Goal: Use online tool/utility: Utilize a website feature to perform a specific function

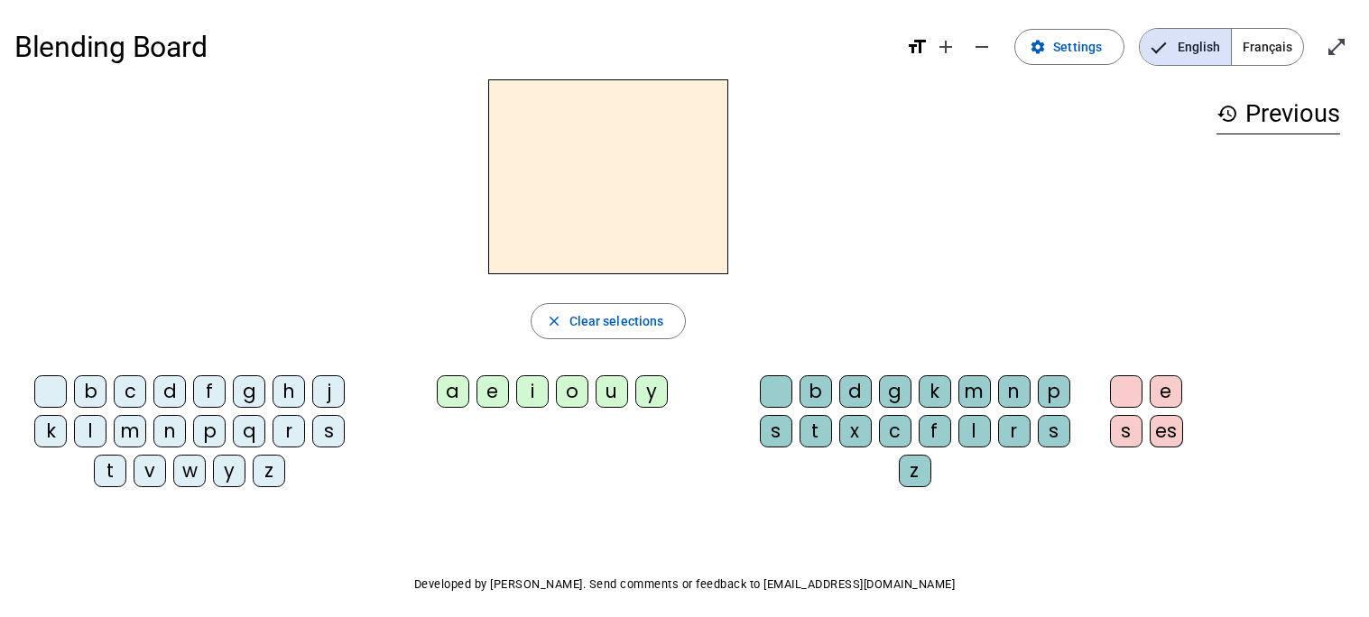
click at [1264, 48] on span "Français" at bounding box center [1267, 47] width 71 height 36
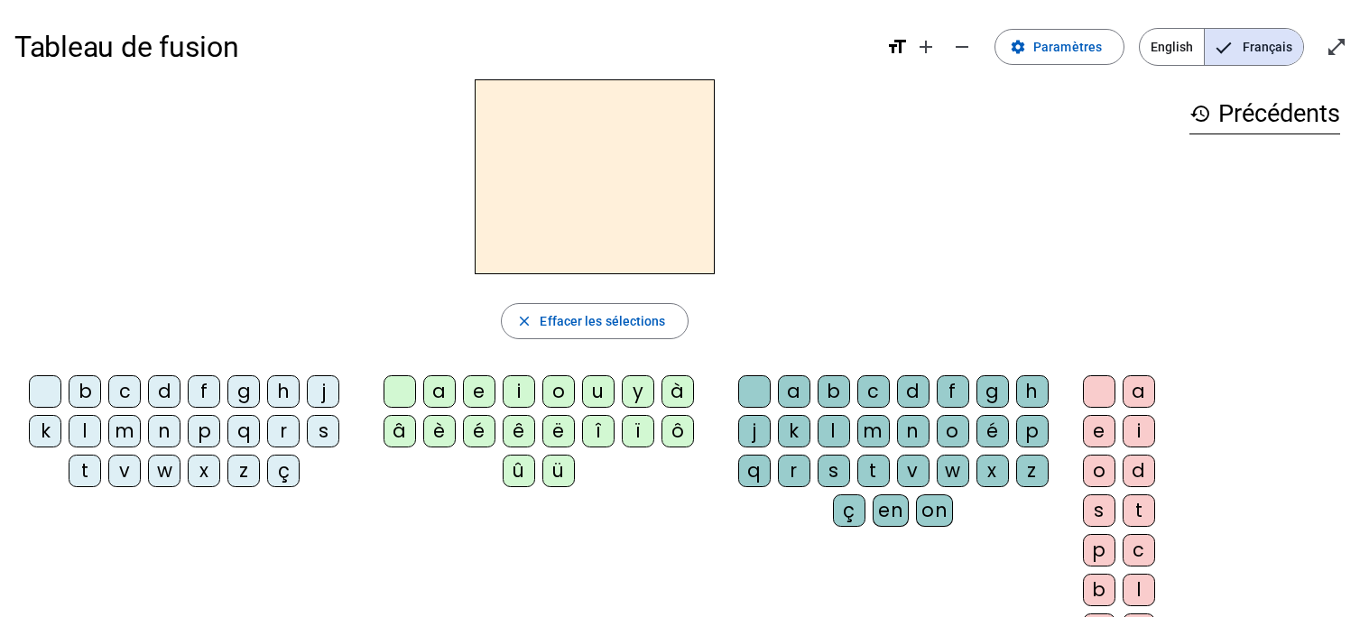
click at [80, 386] on div "b" at bounding box center [85, 391] width 32 height 32
click at [549, 397] on div "o" at bounding box center [558, 391] width 32 height 32
click at [835, 439] on div "l" at bounding box center [833, 431] width 32 height 32
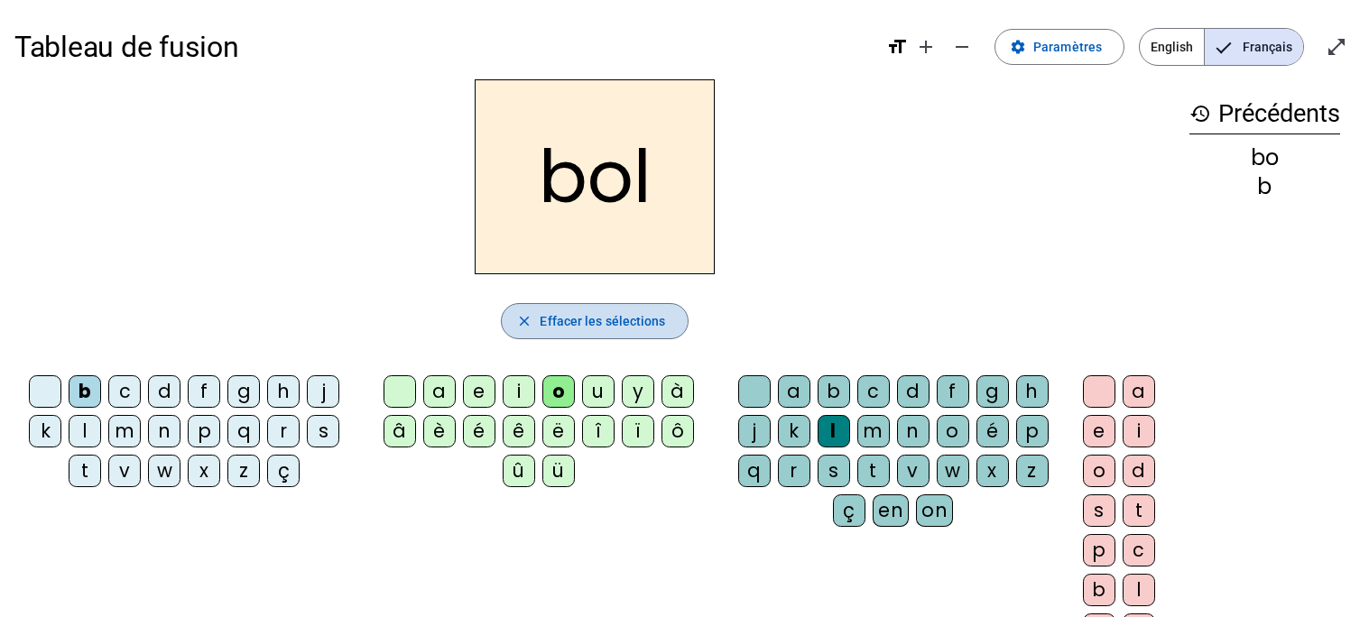
click at [529, 318] on mat-icon "close" at bounding box center [524, 321] width 16 height 16
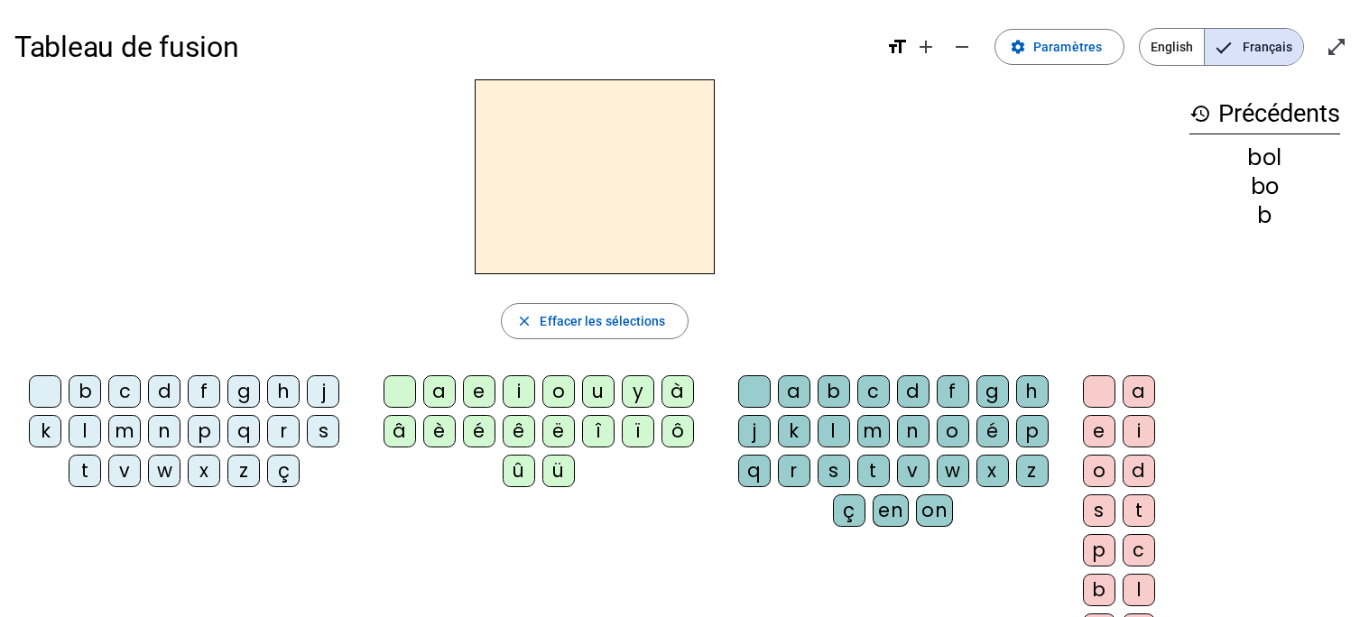
click at [123, 420] on div "m" at bounding box center [124, 431] width 32 height 32
click at [435, 390] on div "a" at bounding box center [439, 391] width 32 height 32
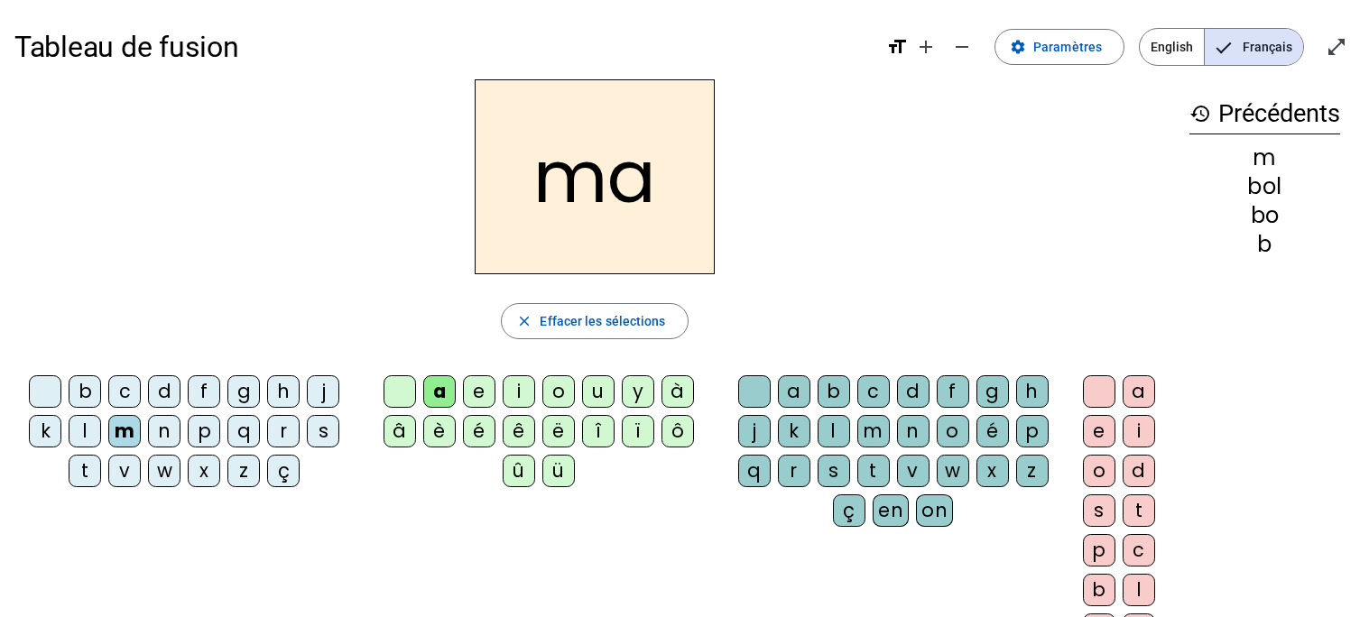
click at [824, 435] on div "l" at bounding box center [833, 431] width 32 height 32
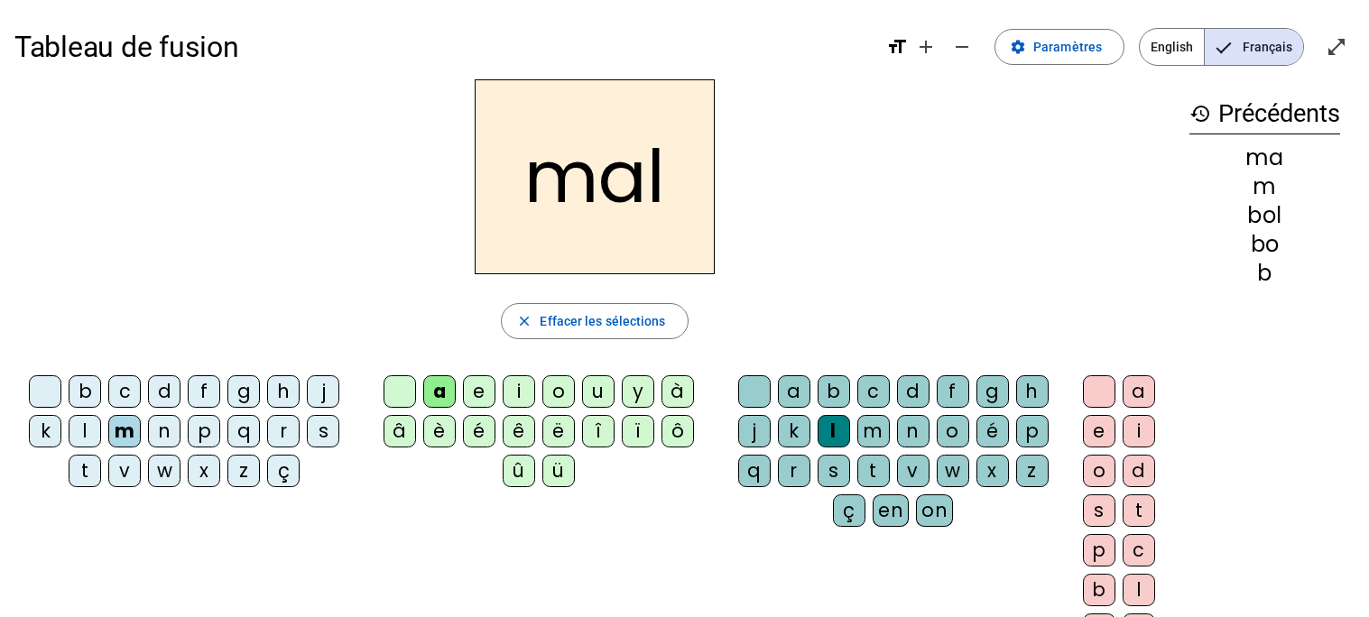
click at [116, 425] on div "m" at bounding box center [124, 431] width 32 height 32
click at [81, 381] on div "b" at bounding box center [85, 391] width 32 height 32
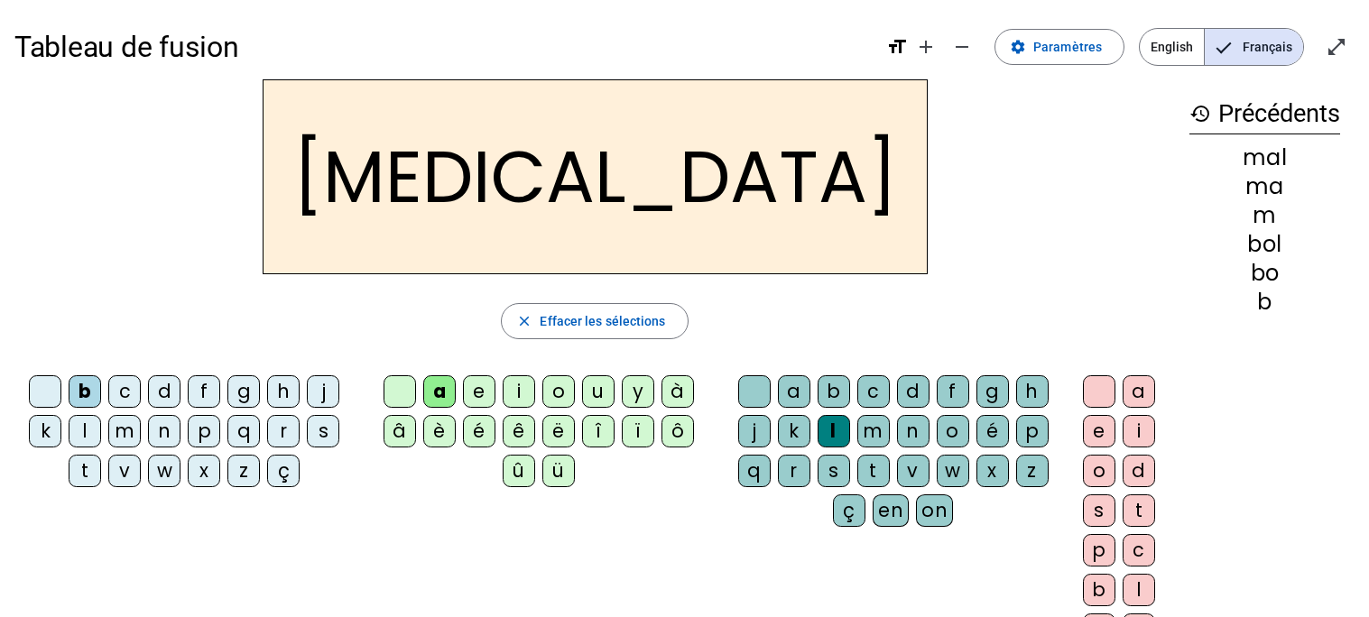
click at [81, 381] on div "b" at bounding box center [85, 391] width 32 height 32
click at [199, 382] on div "f" at bounding box center [204, 391] width 32 height 32
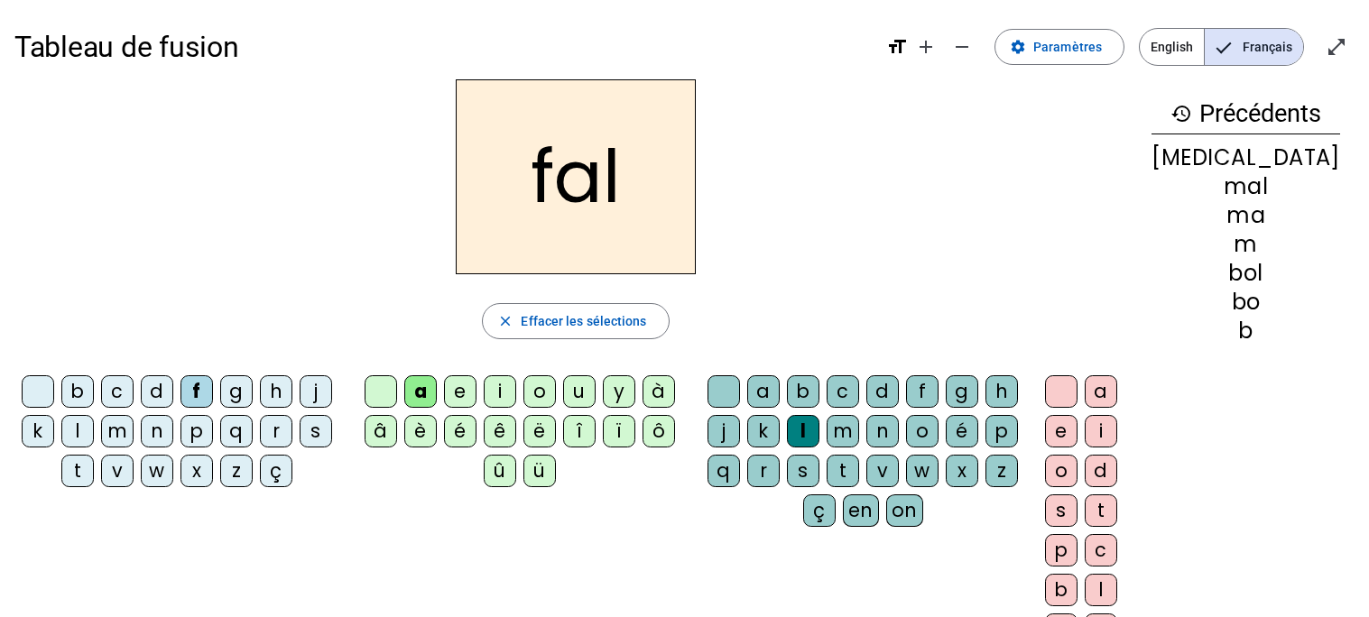
click at [595, 393] on div "u" at bounding box center [579, 391] width 32 height 32
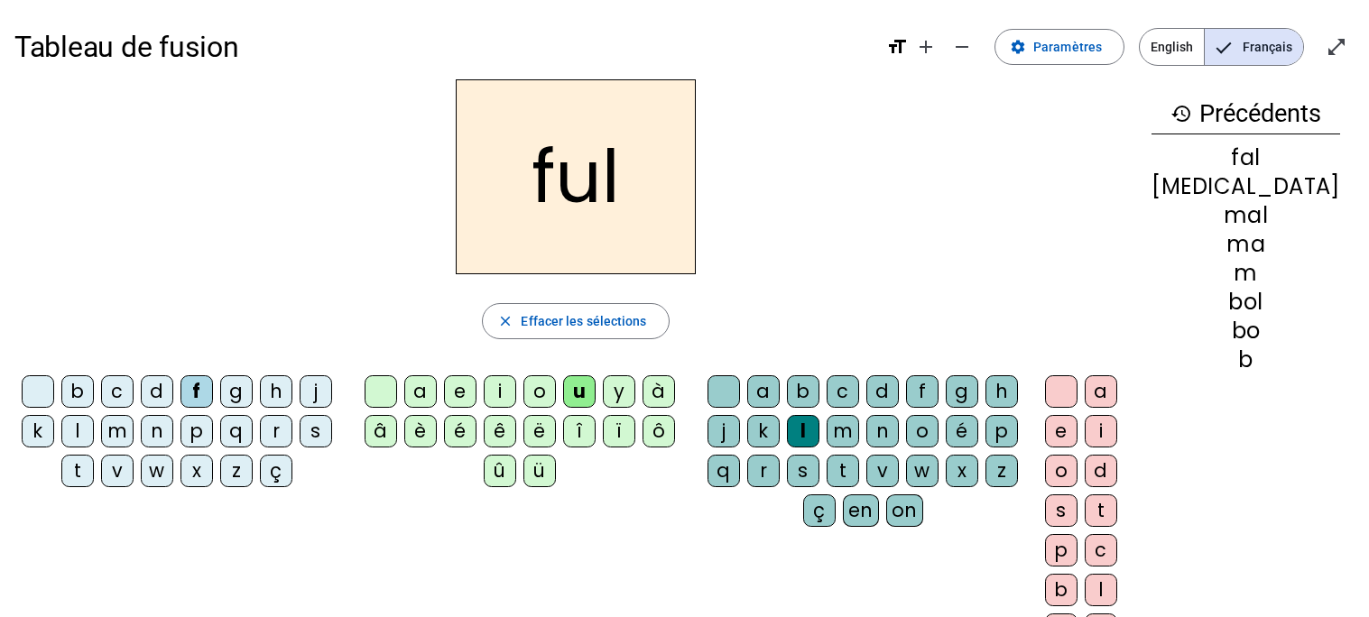
click at [541, 390] on div "o" at bounding box center [539, 391] width 32 height 32
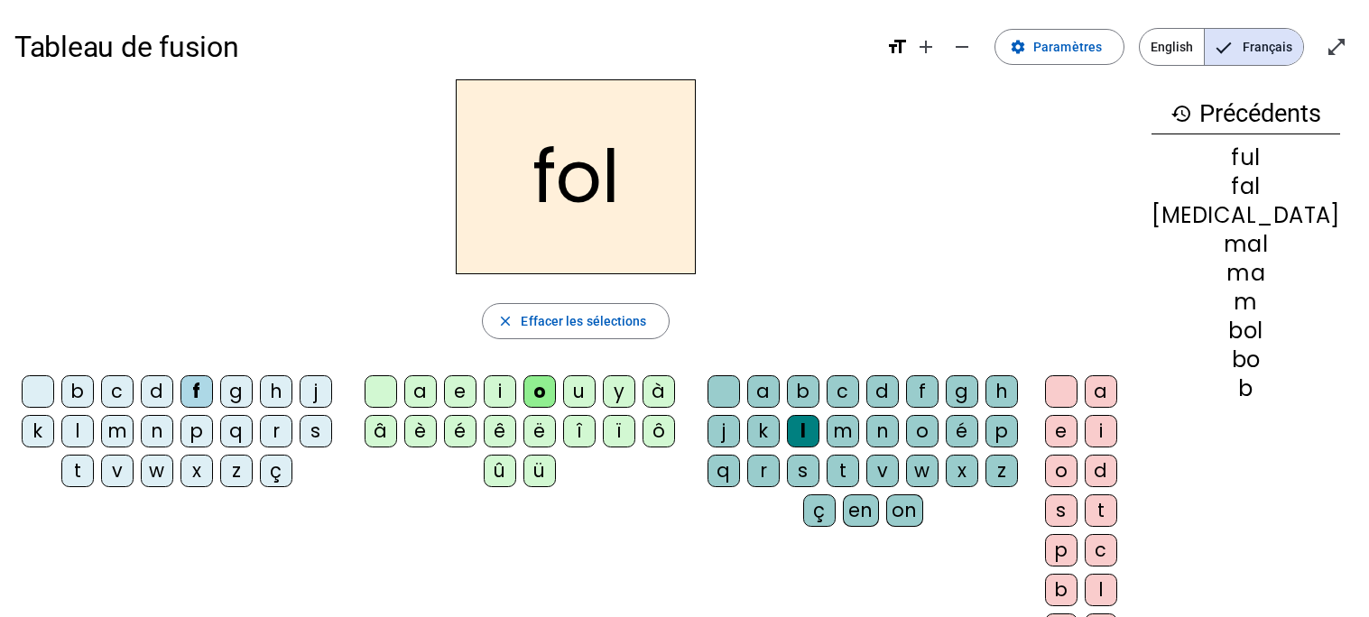
click at [125, 438] on div "m" at bounding box center [117, 431] width 32 height 32
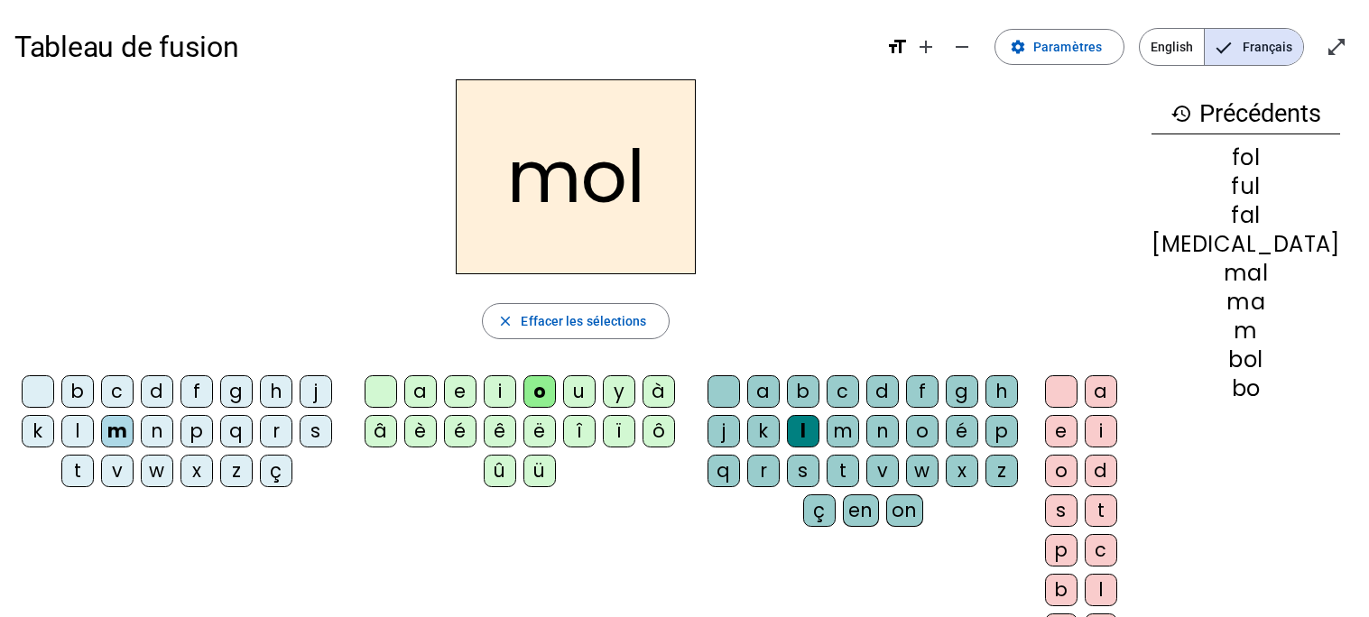
click at [819, 466] on div "s" at bounding box center [803, 471] width 32 height 32
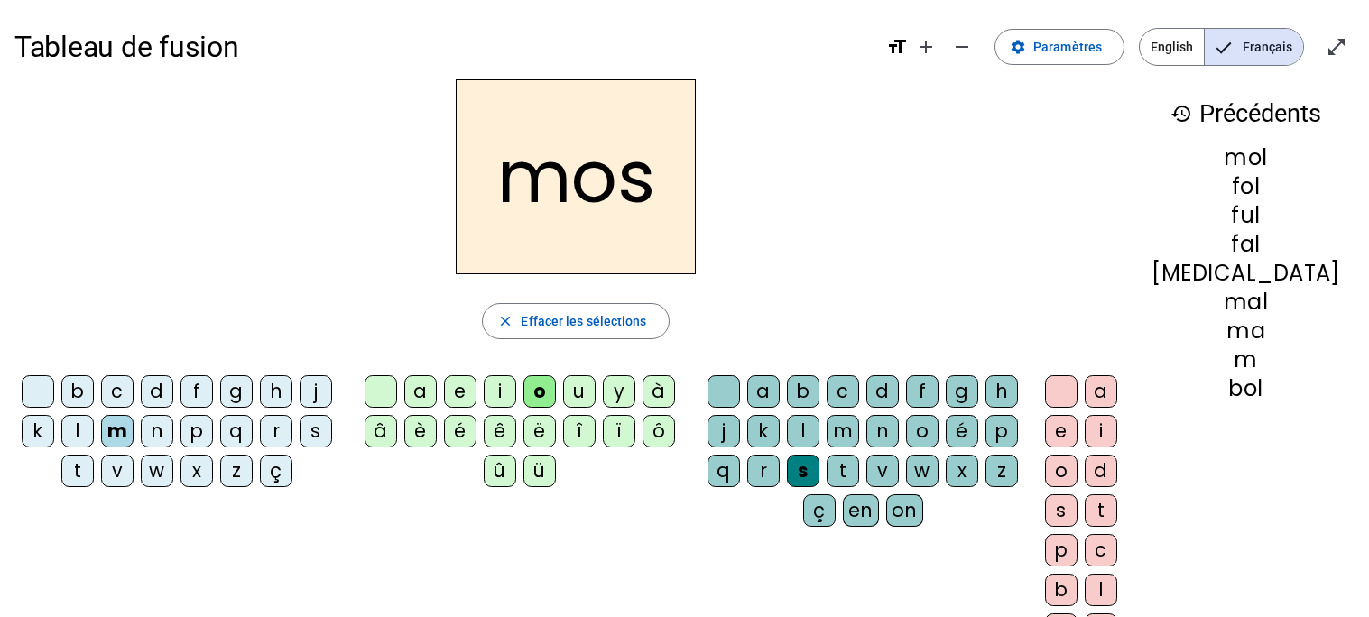
click at [819, 425] on div "l" at bounding box center [803, 431] width 32 height 32
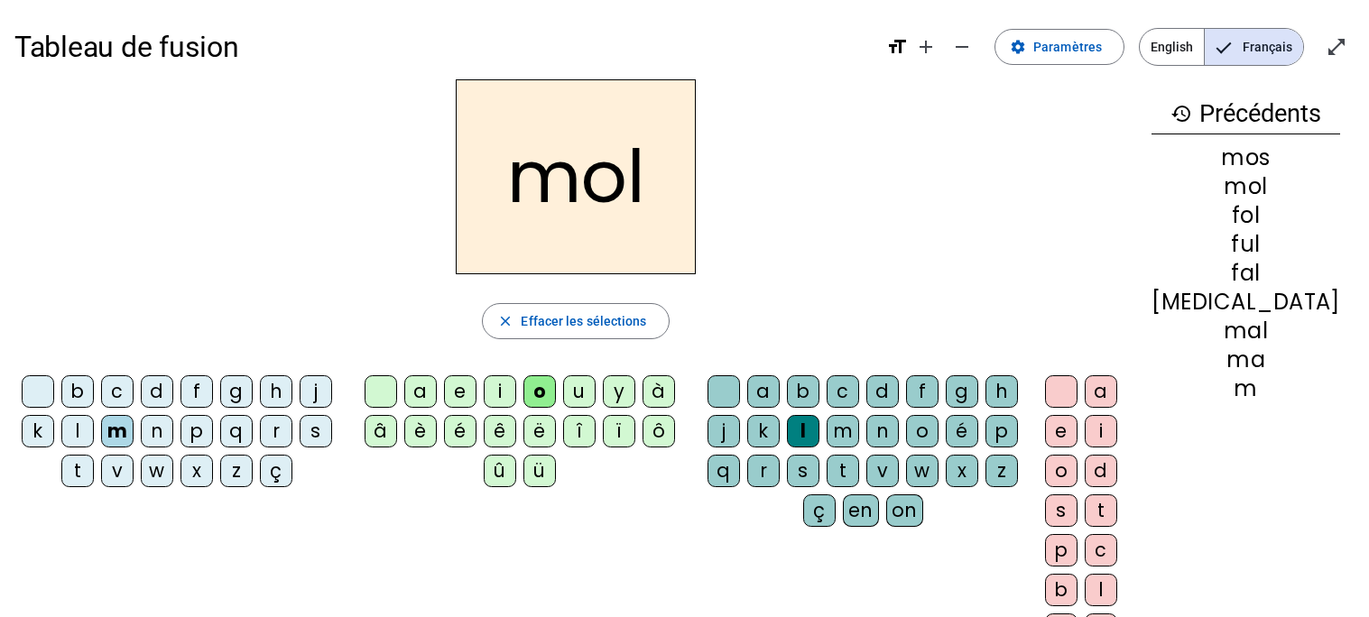
click at [320, 431] on div "s" at bounding box center [316, 431] width 32 height 32
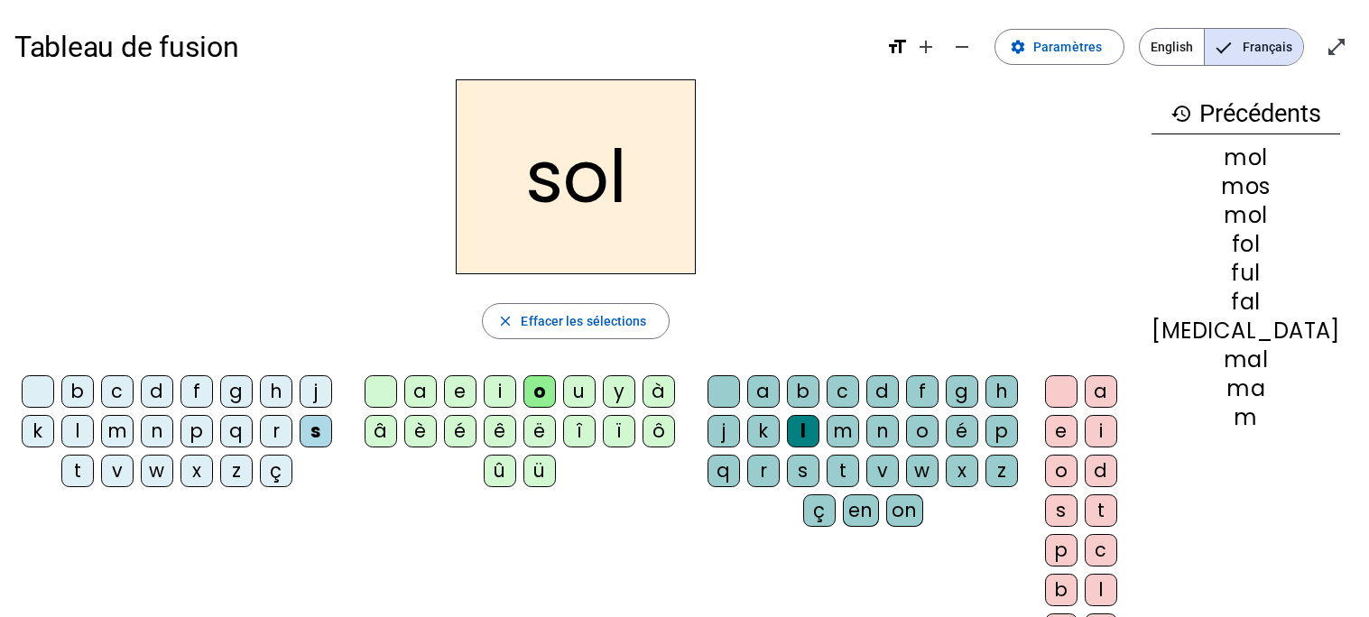
click at [476, 380] on div "e" at bounding box center [460, 391] width 32 height 32
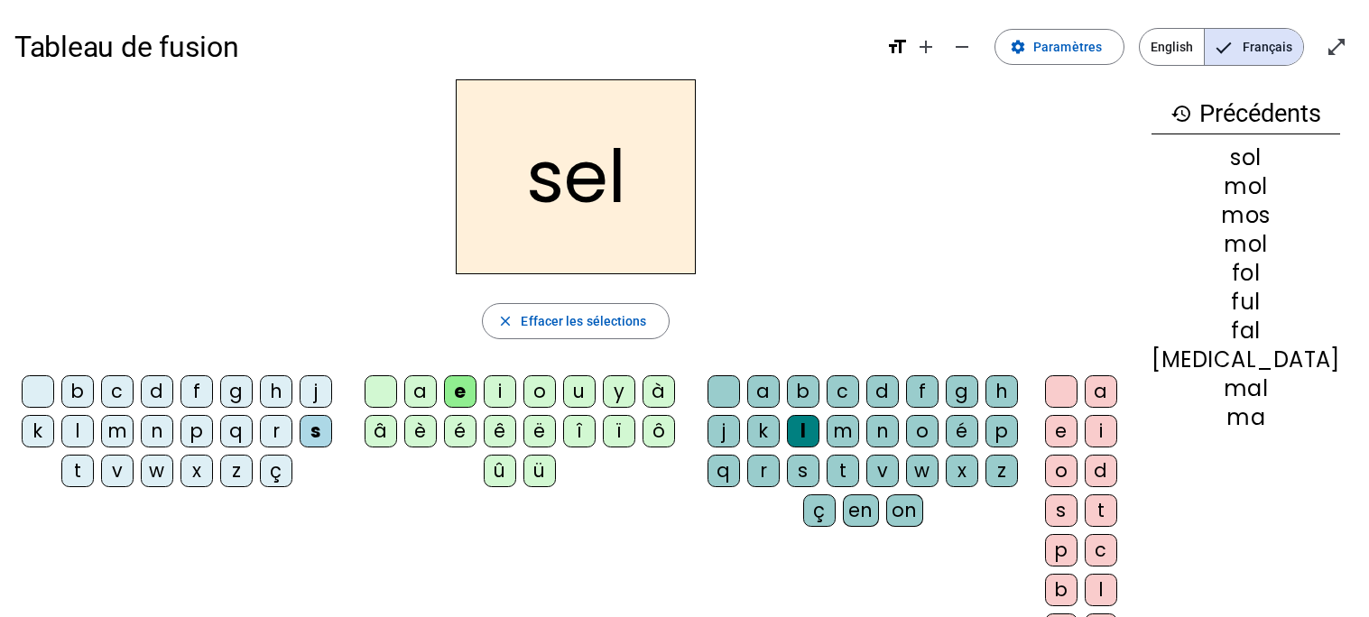
click at [203, 431] on div "p" at bounding box center [196, 431] width 32 height 32
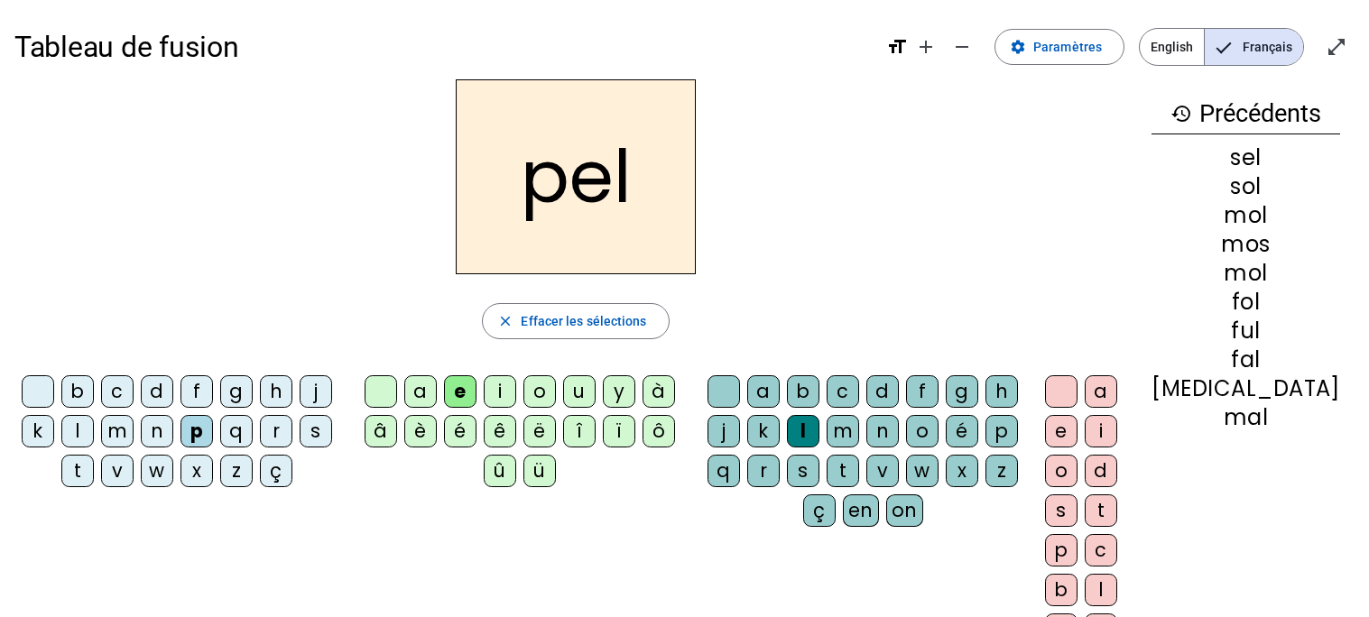
click at [516, 386] on div "i" at bounding box center [500, 391] width 32 height 32
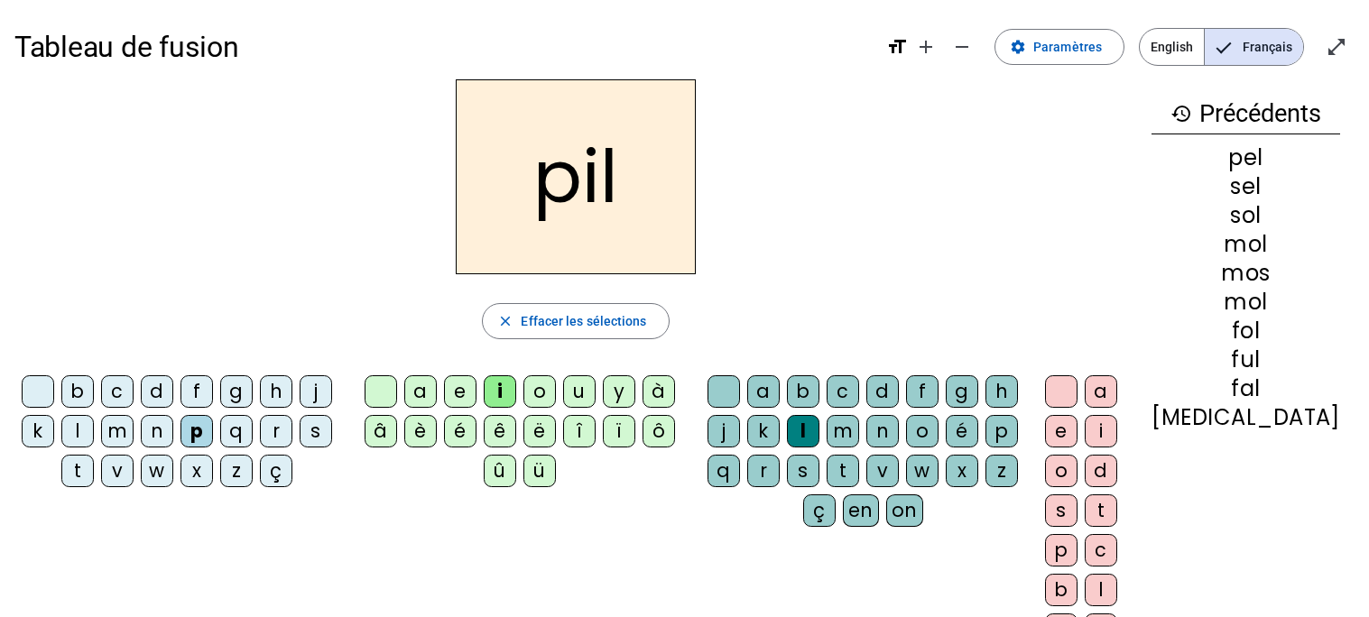
click at [125, 433] on div "m" at bounding box center [117, 431] width 32 height 32
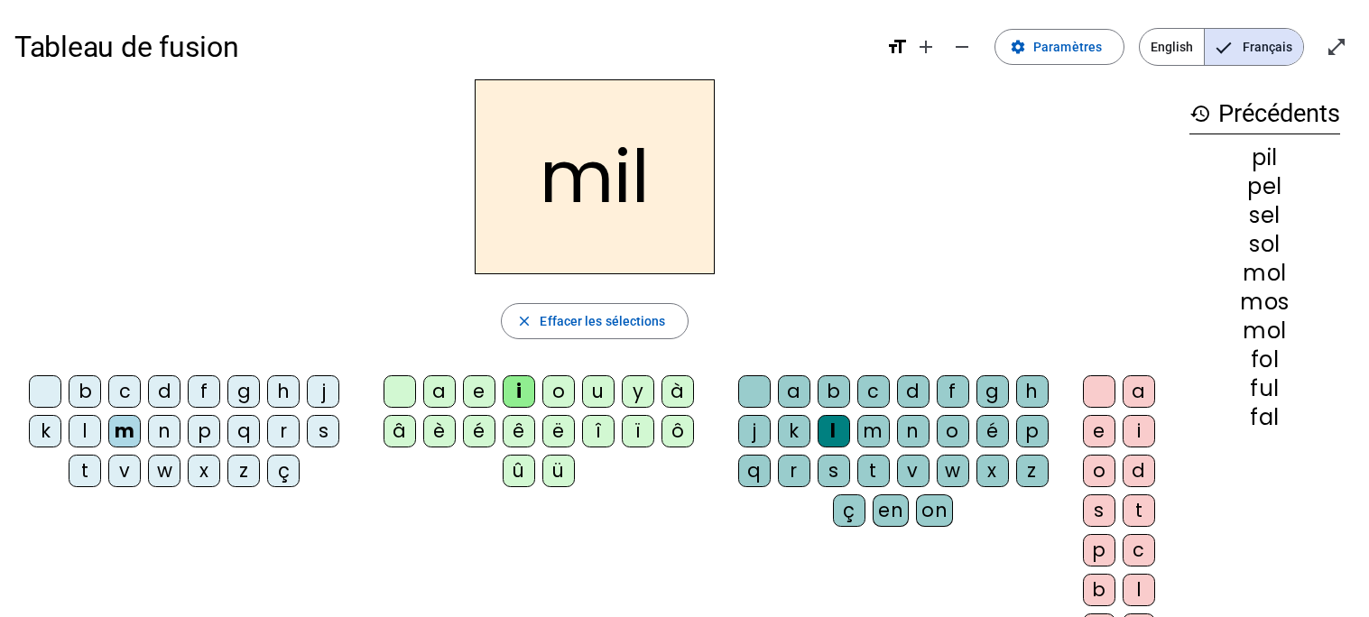
click at [203, 391] on div "f" at bounding box center [204, 391] width 32 height 32
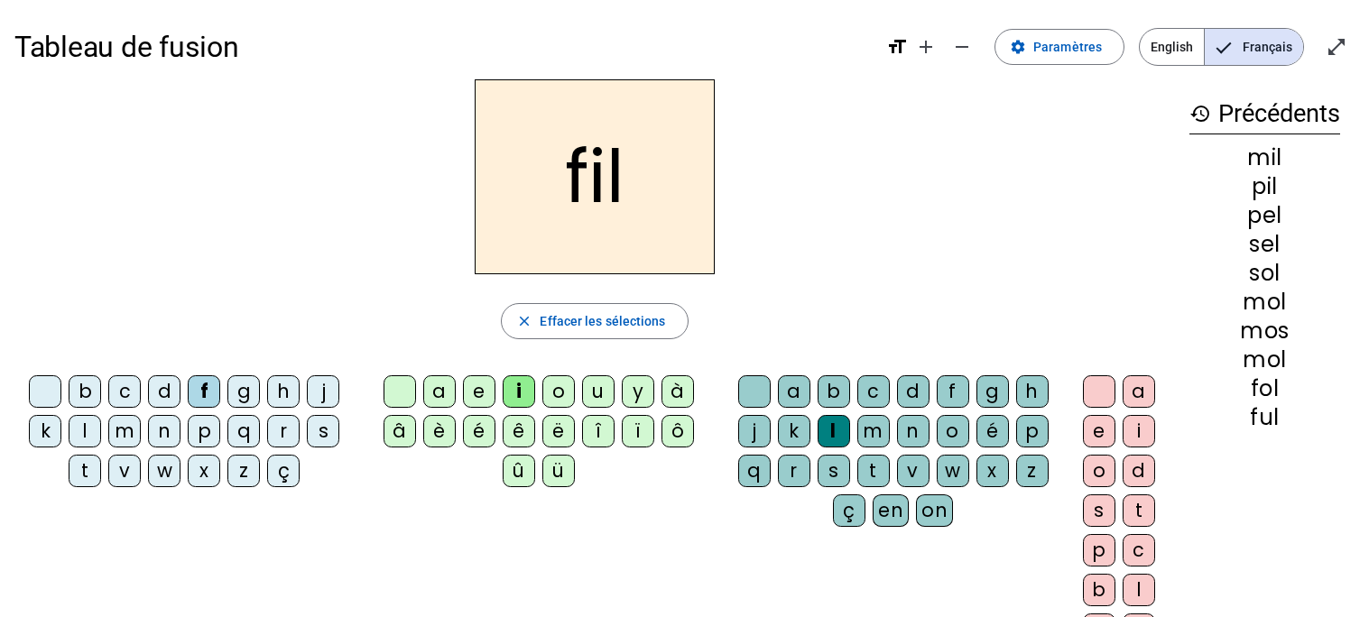
click at [563, 393] on div "o" at bounding box center [558, 391] width 32 height 32
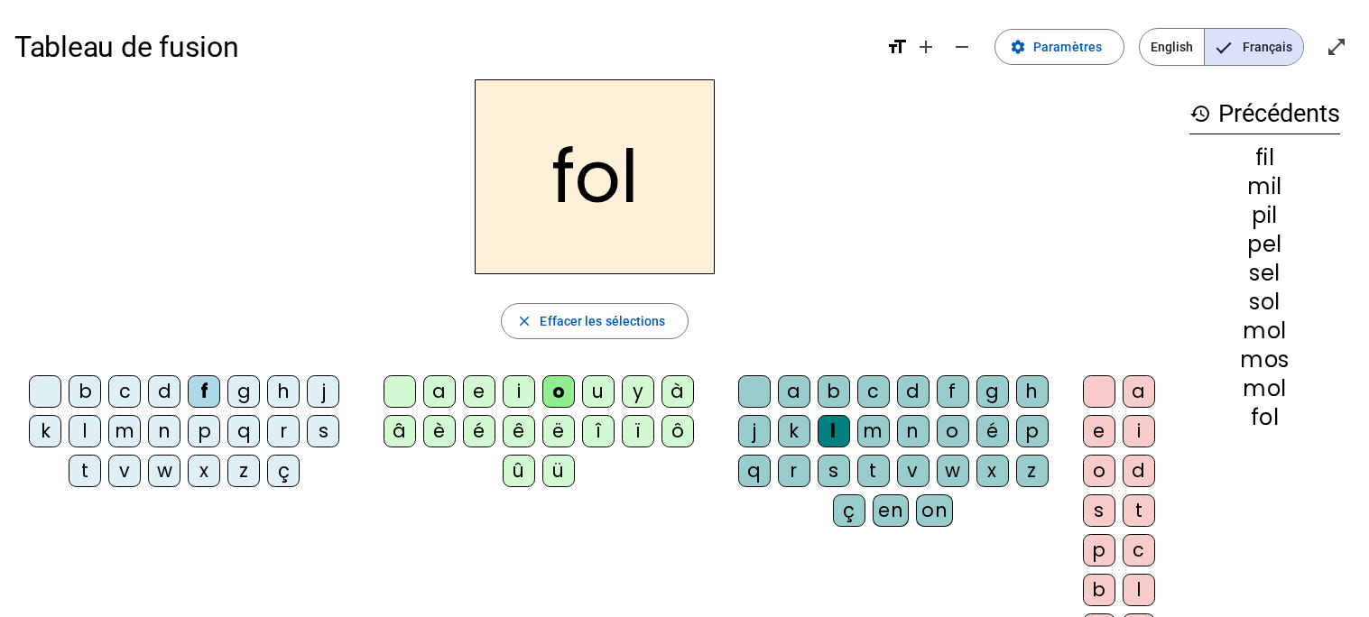
click at [165, 429] on div "n" at bounding box center [164, 431] width 32 height 32
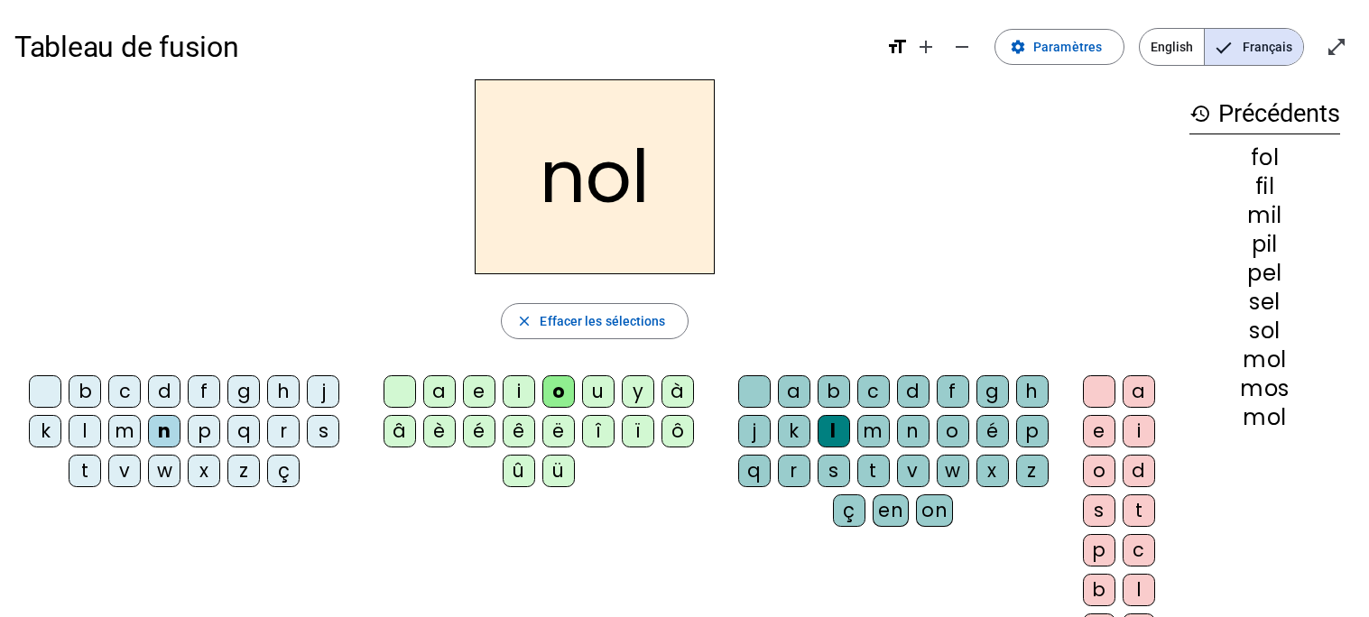
click at [514, 398] on div "i" at bounding box center [519, 391] width 32 height 32
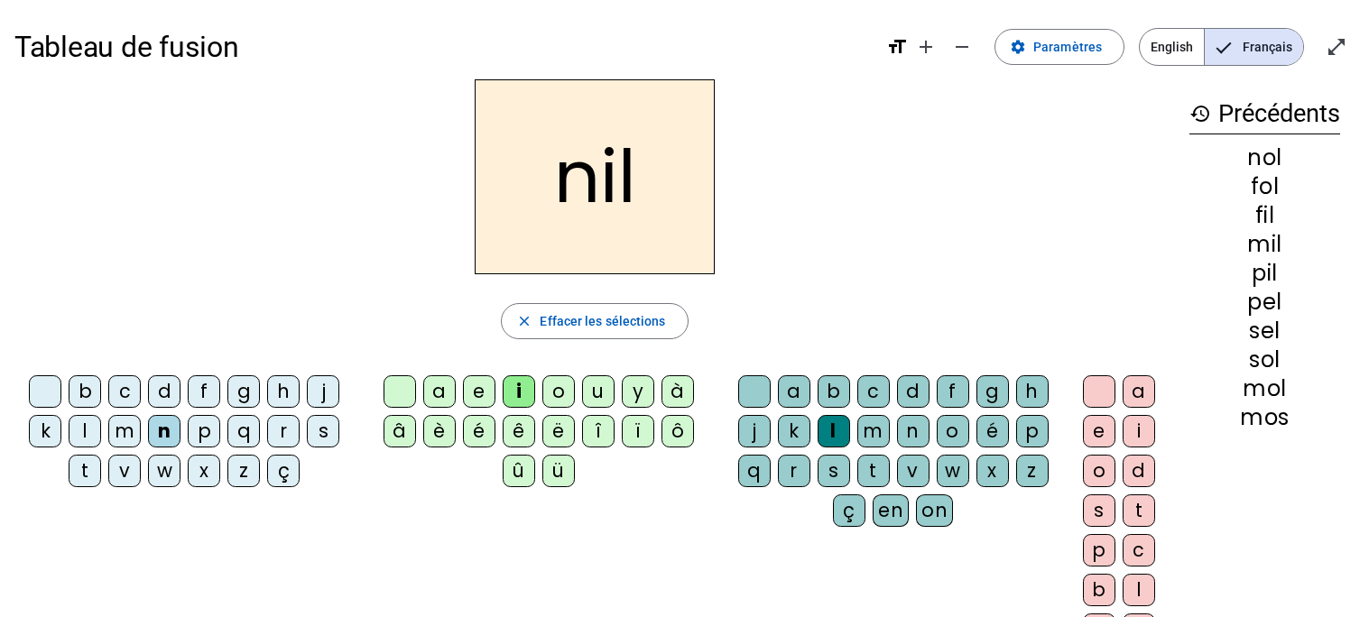
click at [322, 429] on div "s" at bounding box center [323, 431] width 32 height 32
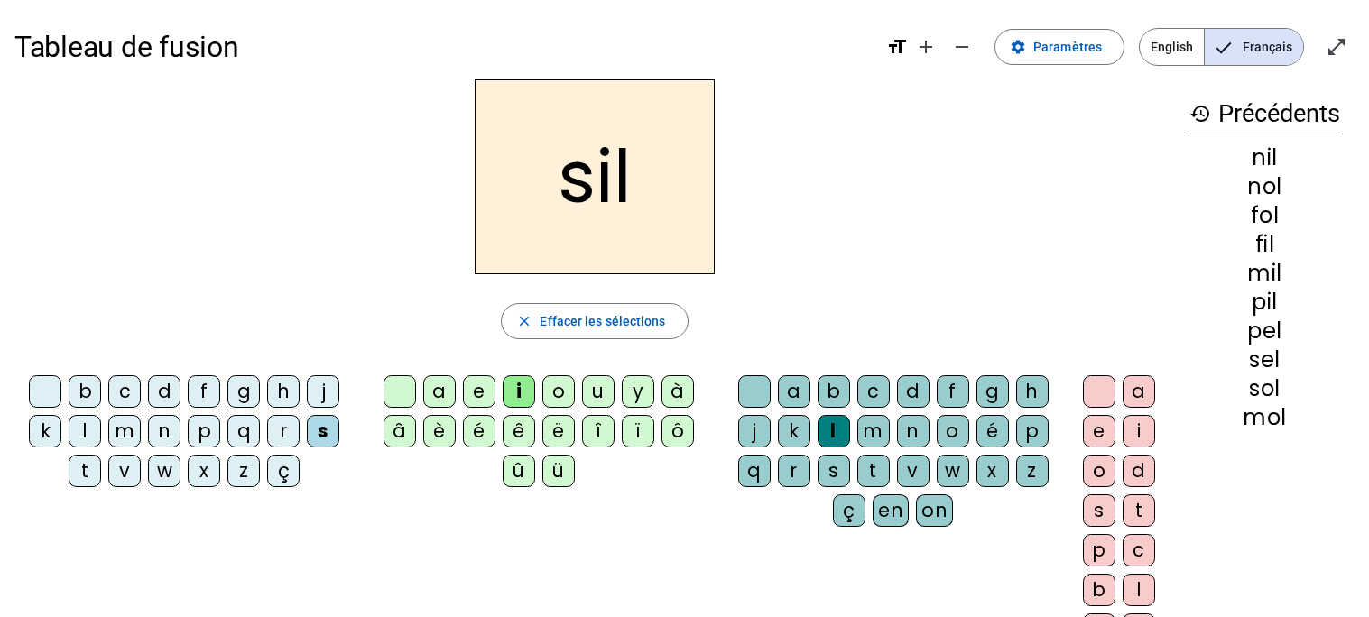
click at [433, 390] on div "a" at bounding box center [439, 391] width 32 height 32
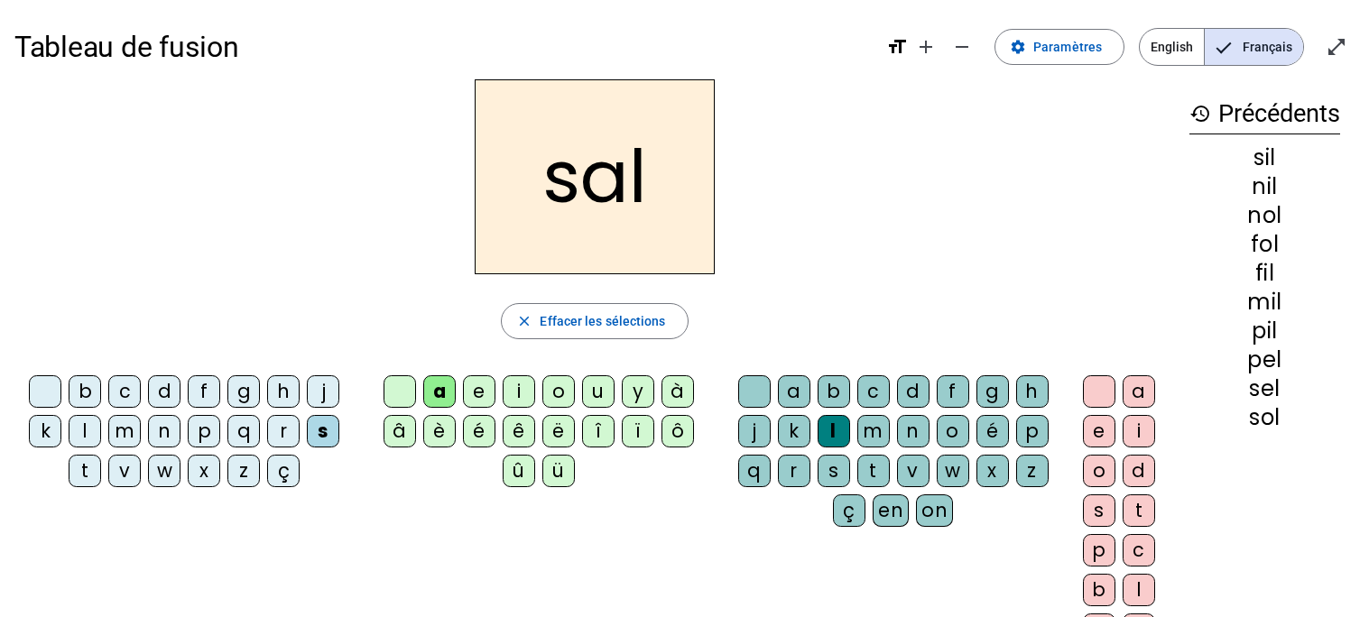
click at [202, 425] on div "p" at bounding box center [204, 431] width 32 height 32
